Goal: Task Accomplishment & Management: Use online tool/utility

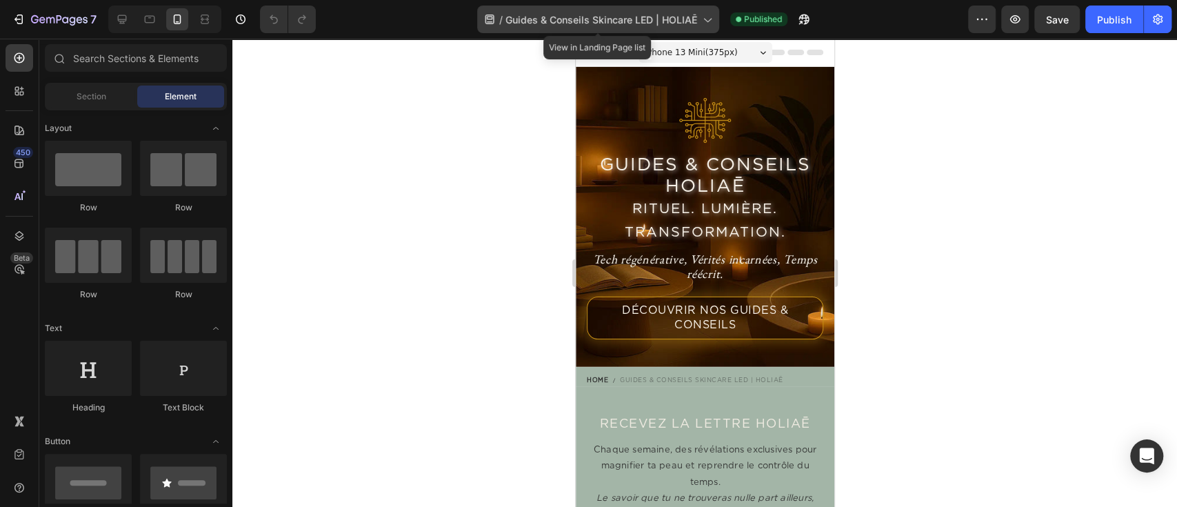
click at [663, 20] on span "Guides & Conseils Skincare LED | HOLIAĒ" at bounding box center [601, 19] width 192 height 14
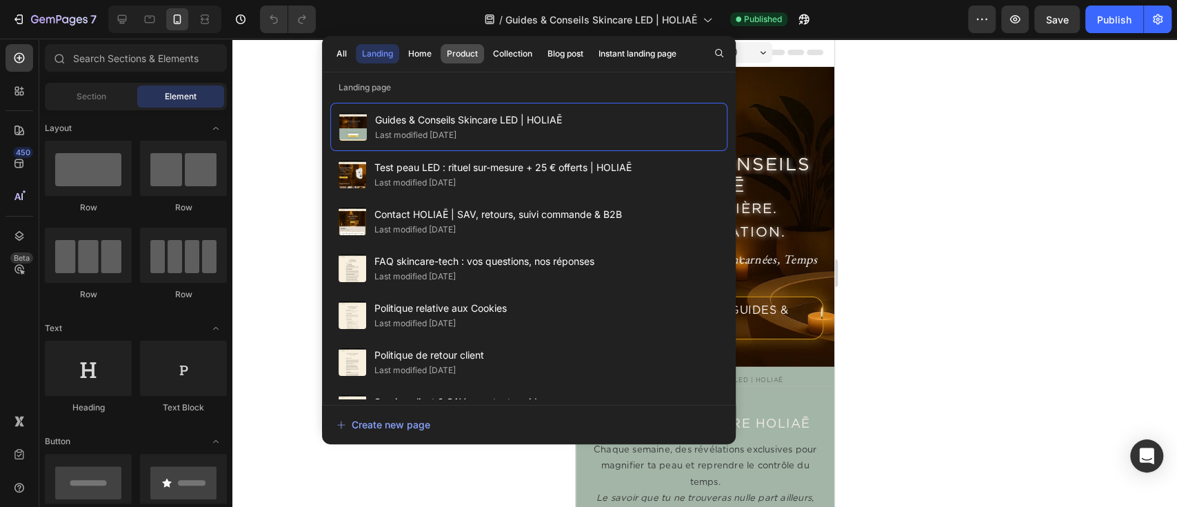
click at [487, 56] on button "Product" at bounding box center [513, 53] width 52 height 19
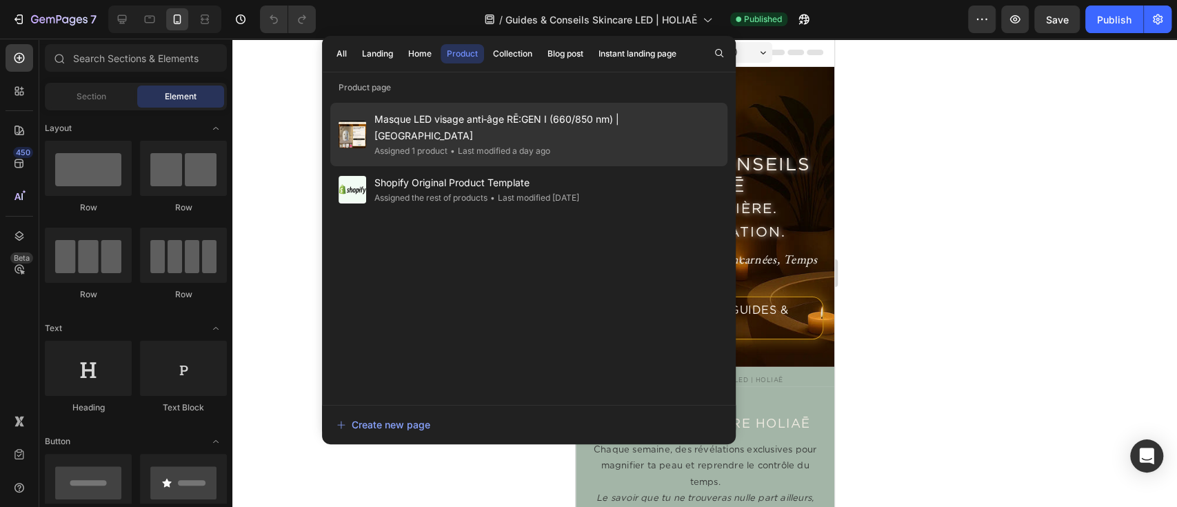
click at [459, 144] on div "• Last modified a day ago" at bounding box center [498, 151] width 103 height 14
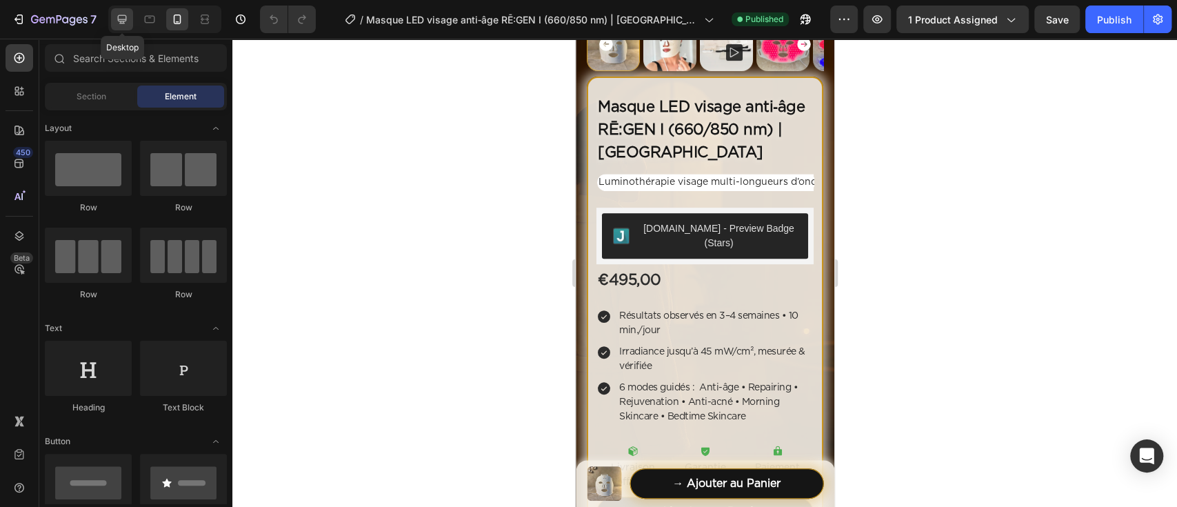
click at [130, 20] on div at bounding box center [122, 19] width 22 height 22
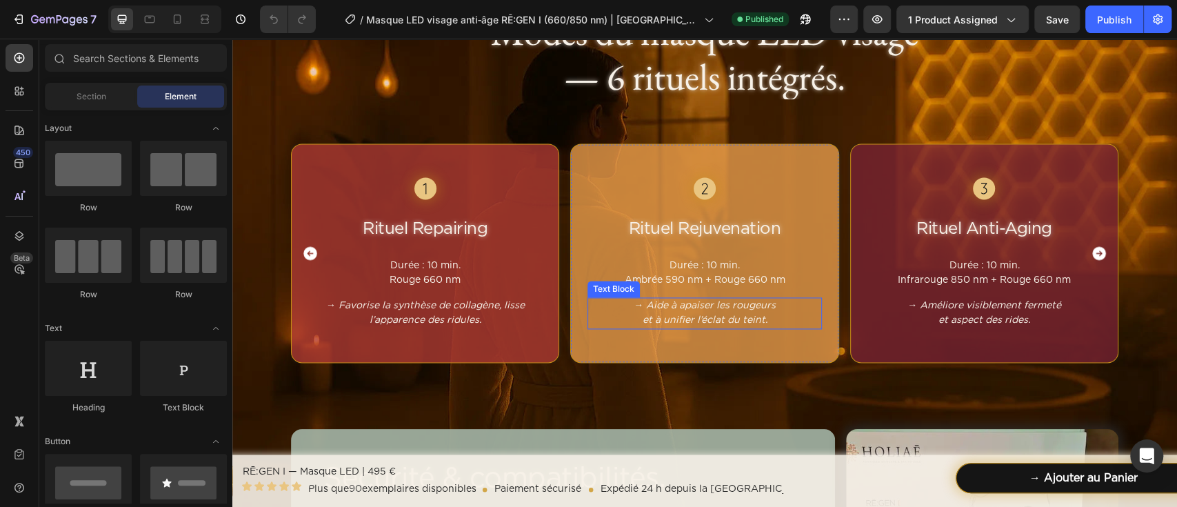
scroll to position [4919, 0]
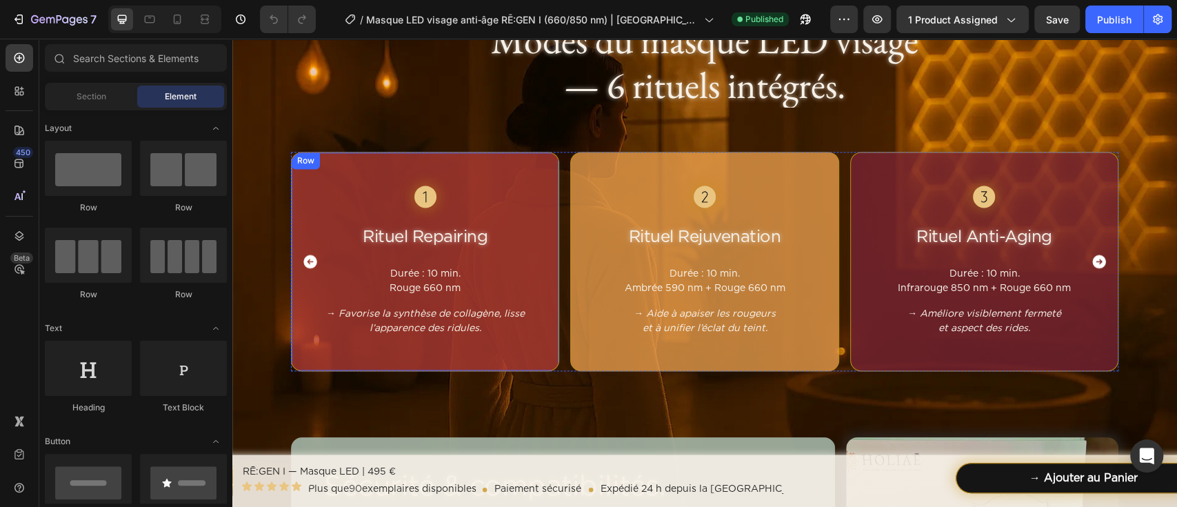
click at [507, 167] on div "Button Rituel Repairing Heading Durée : 10 min. Rouge 660 nm Text block → Favor…" at bounding box center [425, 261] width 268 height 219
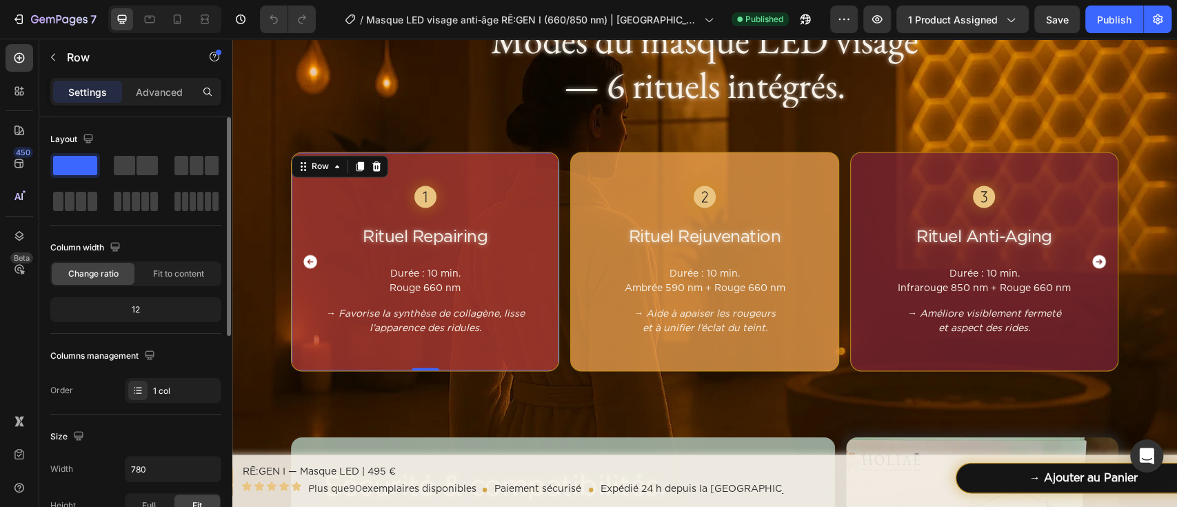
scroll to position [183, 0]
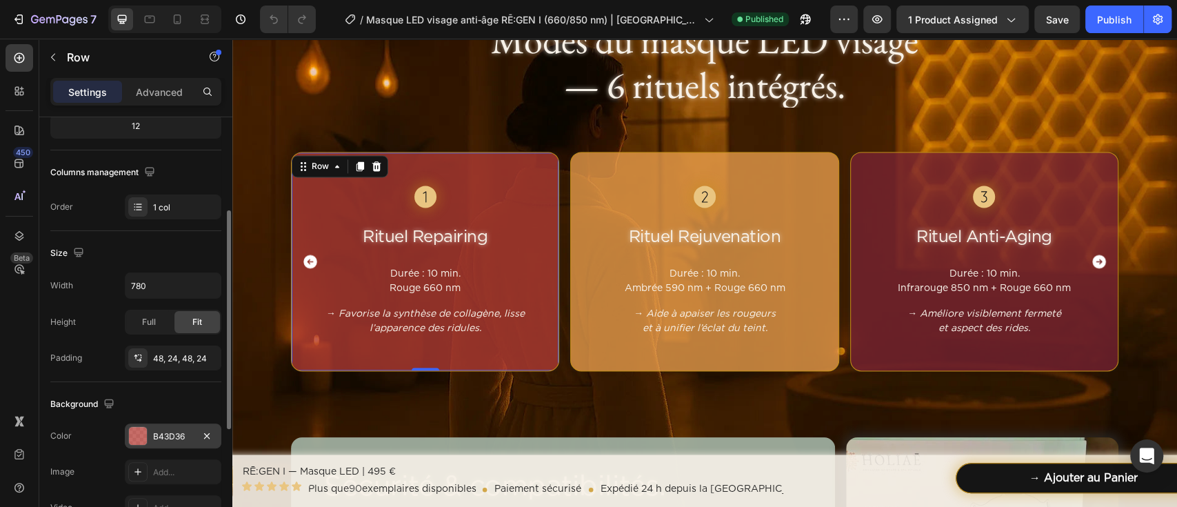
click at [169, 430] on div "B43D36" at bounding box center [173, 436] width 40 height 12
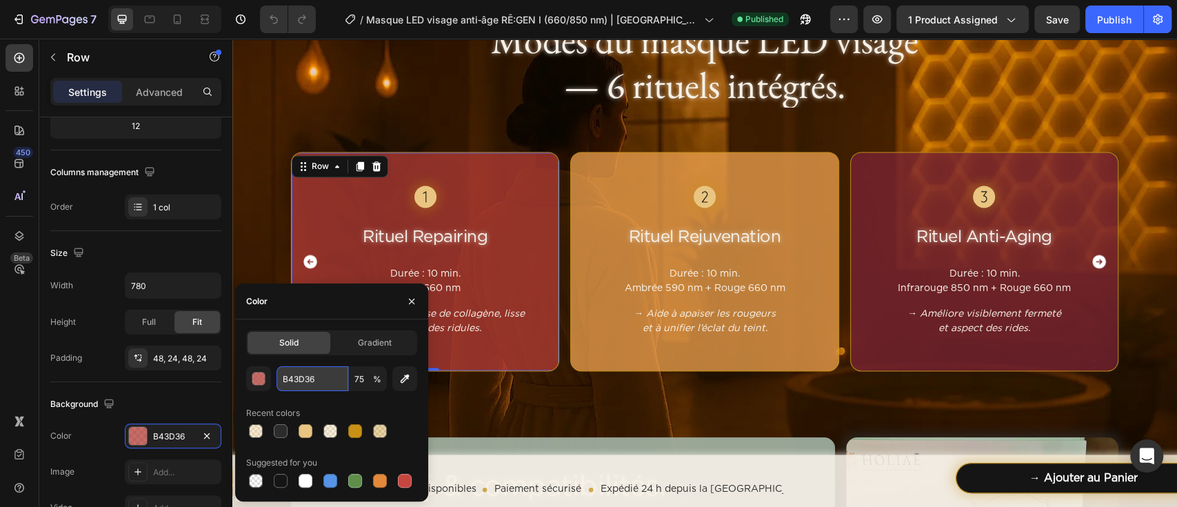
click at [285, 378] on input "B43D36" at bounding box center [312, 378] width 72 height 25
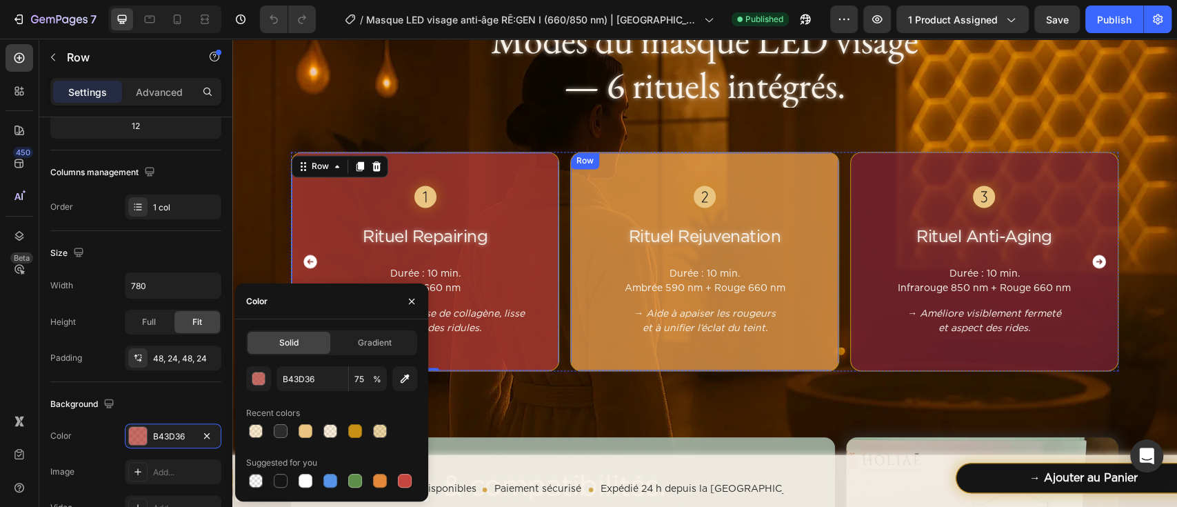
click at [778, 166] on div "Button Rituel Rejuvenation Heading Durée : 10 min. Ambrée 590 nm + Rouge 660 nm…" at bounding box center [704, 261] width 268 height 219
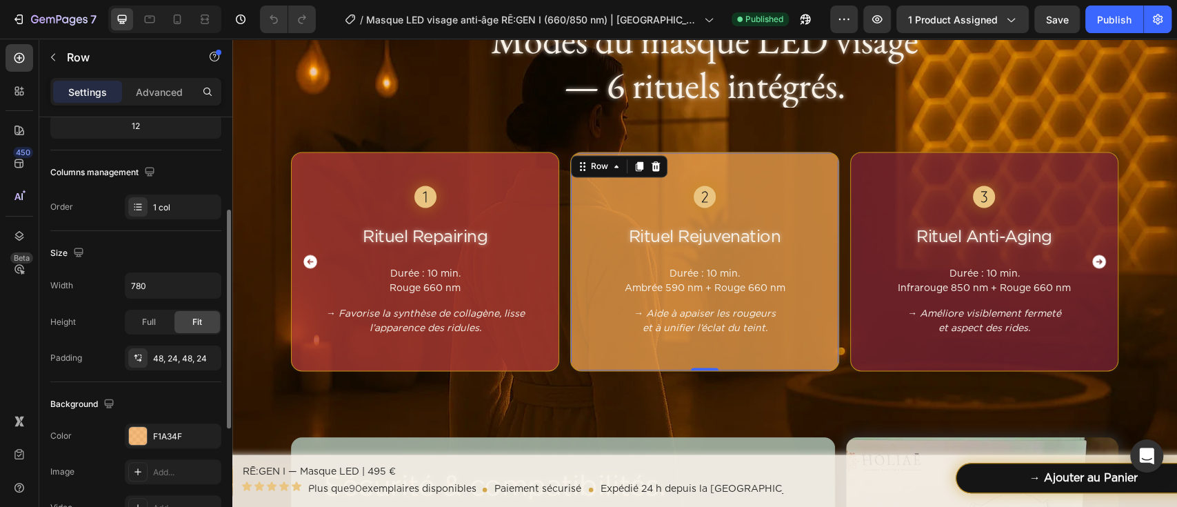
scroll to position [183, 0]
click at [182, 431] on div "F1A34F" at bounding box center [173, 437] width 40 height 12
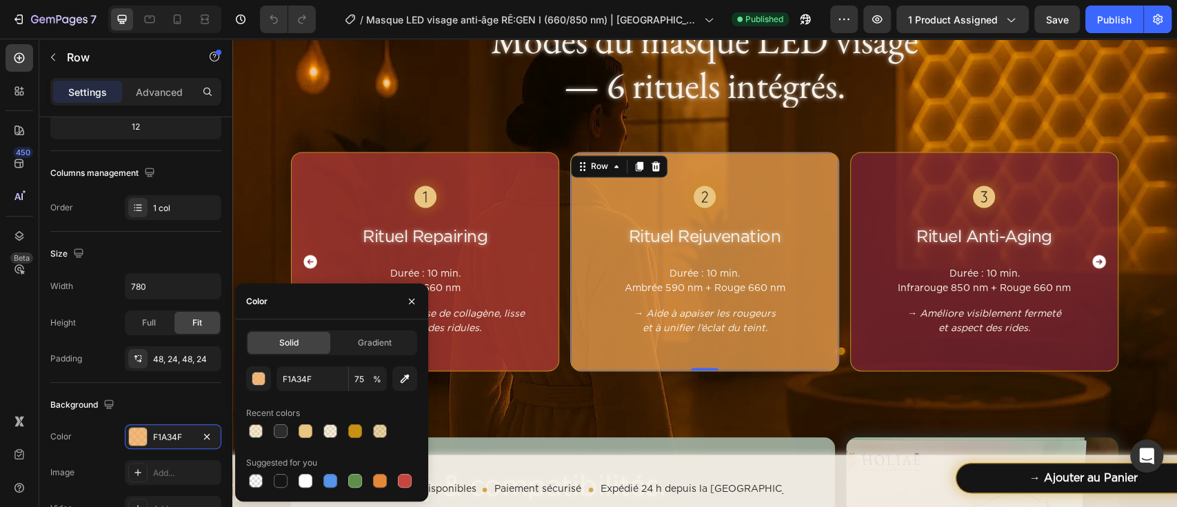
click at [296, 392] on div "F1A34F 75 % Recent colors Suggested for you" at bounding box center [331, 428] width 171 height 124
click at [303, 378] on input "F1A34F" at bounding box center [312, 378] width 72 height 25
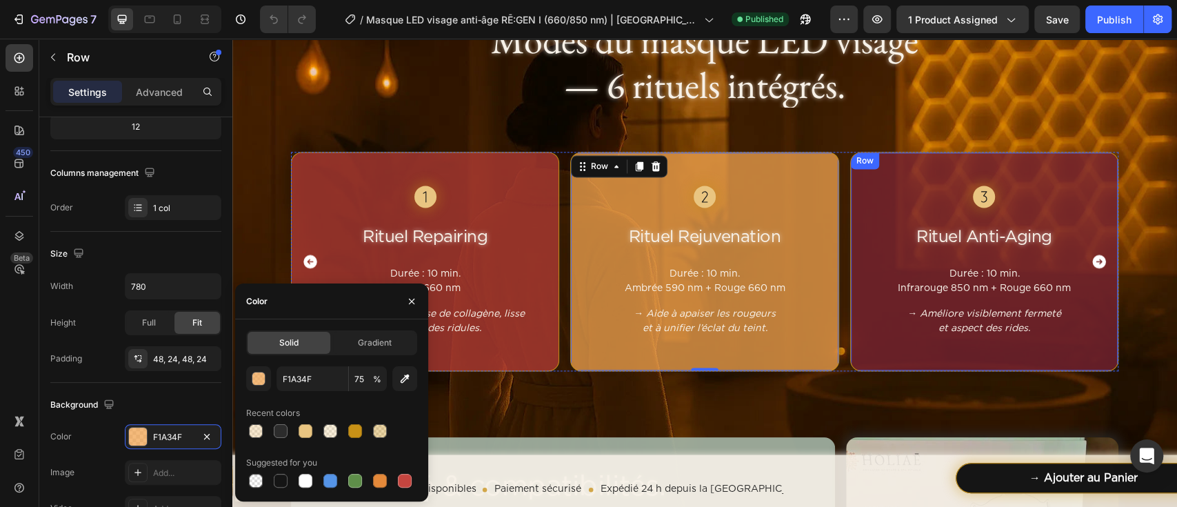
click at [930, 171] on div "Button Rituel Anti-Aging Heading Durée : 10 min. Infrarouge 850 nm + Rouge 660 …" at bounding box center [984, 261] width 268 height 219
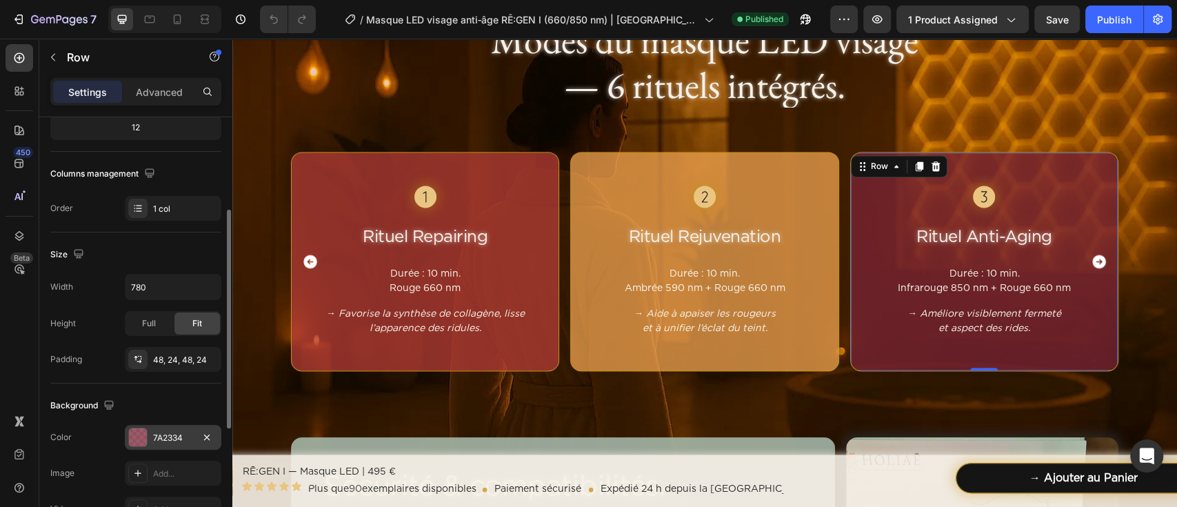
click at [161, 429] on div "7A2334" at bounding box center [173, 437] width 96 height 25
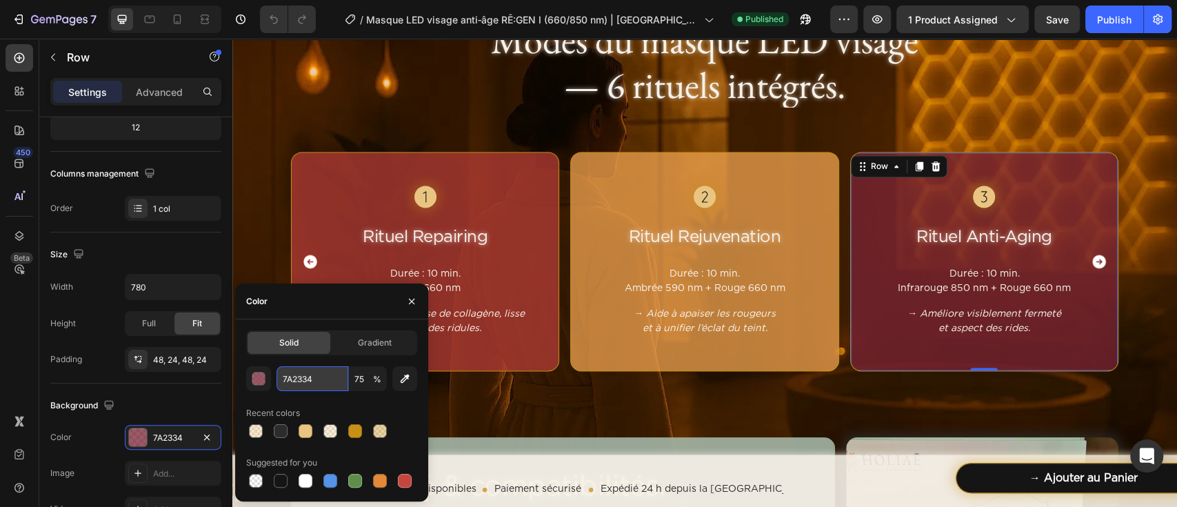
click at [300, 379] on input "7A2334" at bounding box center [312, 378] width 72 height 25
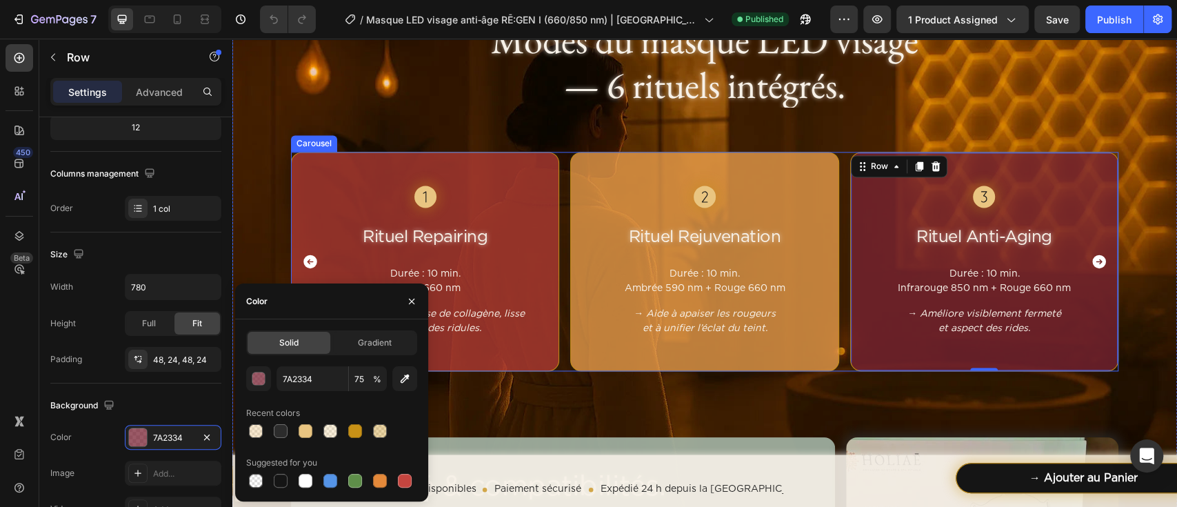
click at [1092, 256] on icon "Carousel Next Arrow" at bounding box center [1099, 261] width 14 height 14
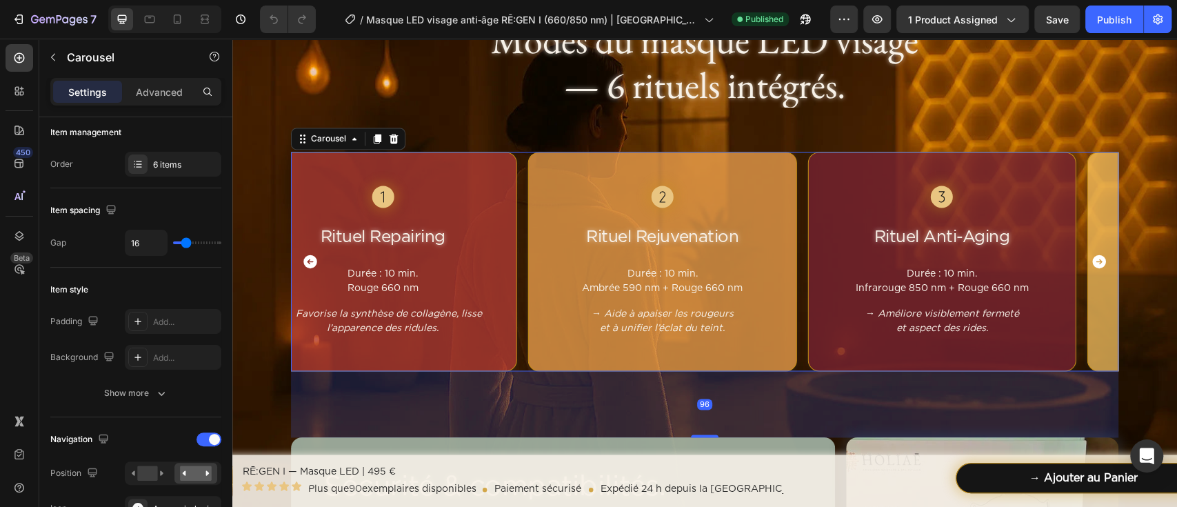
scroll to position [0, 0]
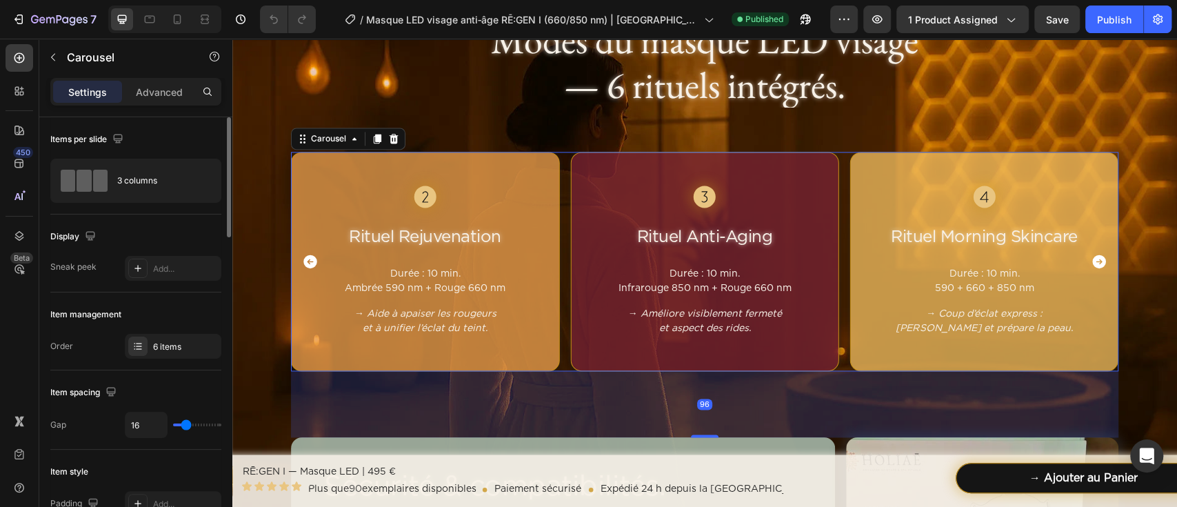
click at [1092, 256] on icon "Carousel Next Arrow" at bounding box center [1099, 261] width 14 height 14
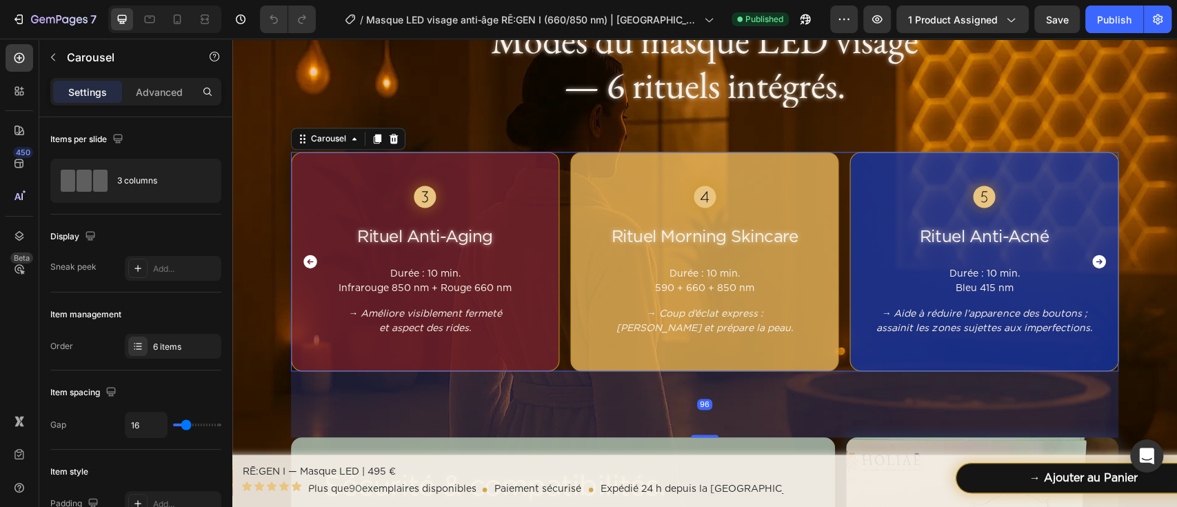
click at [1092, 256] on icon "Carousel Next Arrow" at bounding box center [1099, 261] width 14 height 14
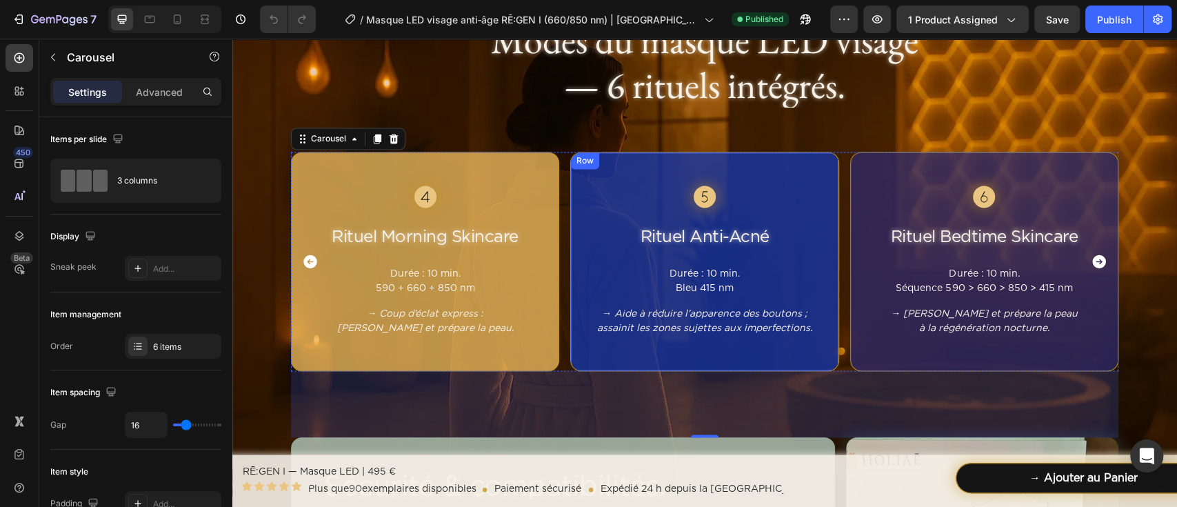
click at [796, 163] on div "Button Rituel Anti-Acné Heading Durée : 10 min. Bleu 415 nm Text block → Aide à…" at bounding box center [704, 261] width 268 height 219
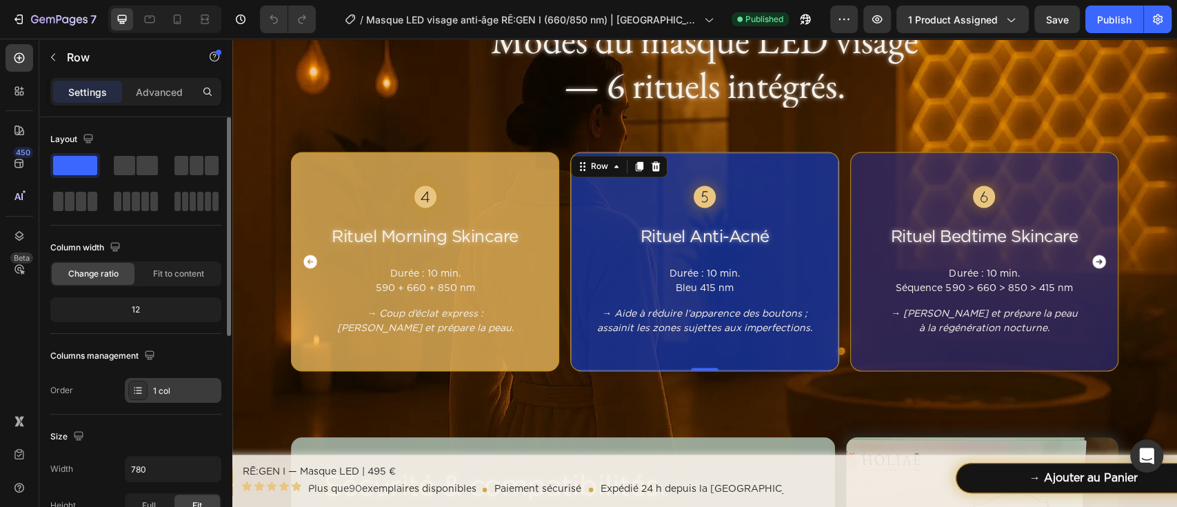
scroll to position [276, 0]
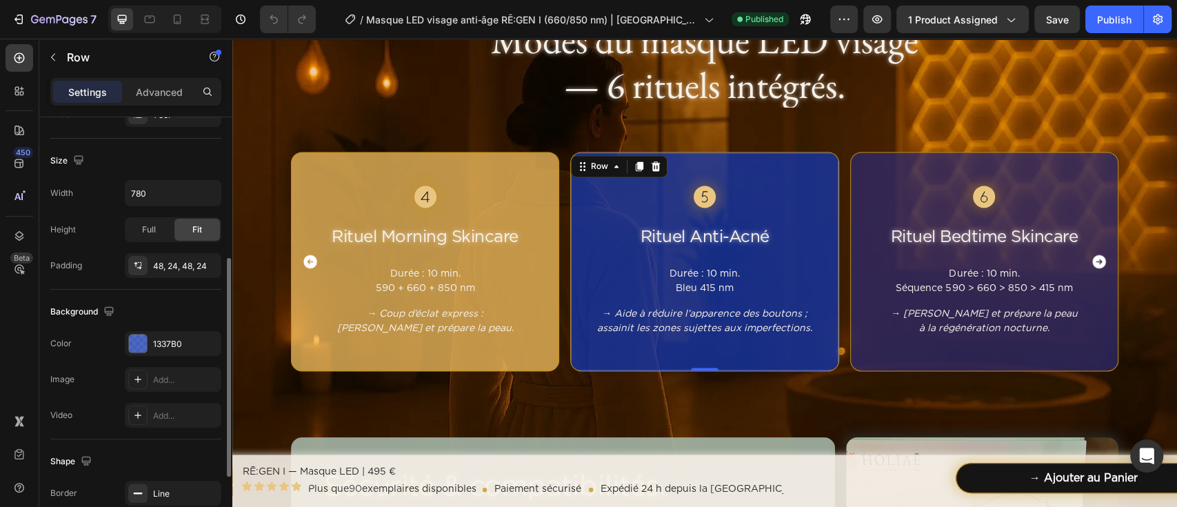
click at [170, 326] on div "Background The changes might be hidden by the video. Color 1337B0 Image Add... …" at bounding box center [135, 364] width 171 height 150
click at [171, 334] on div "1337B0" at bounding box center [173, 343] width 96 height 25
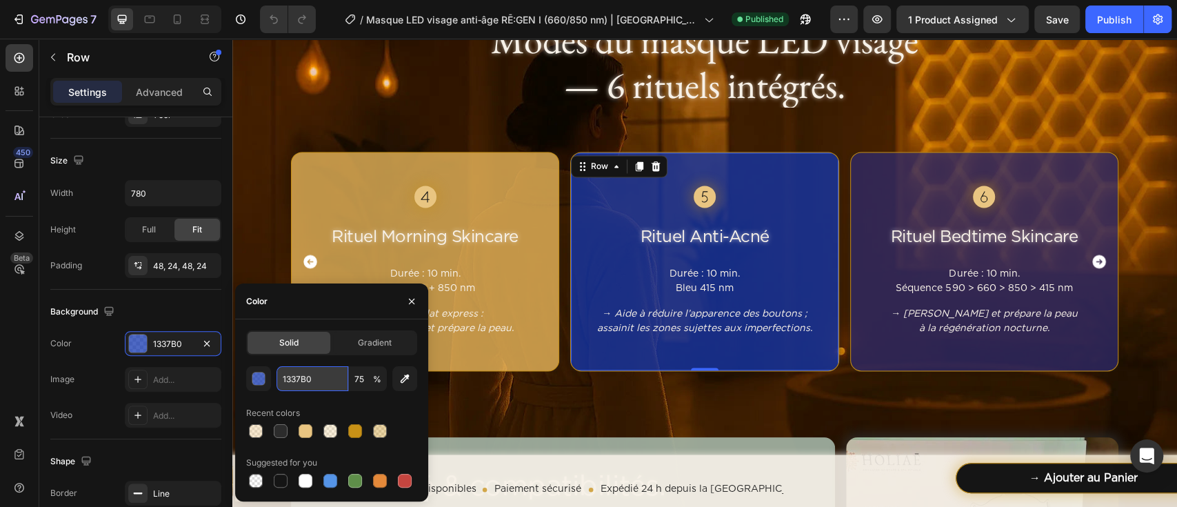
click at [291, 367] on input "1337B0" at bounding box center [312, 378] width 72 height 25
